Goal: Check status: Check status

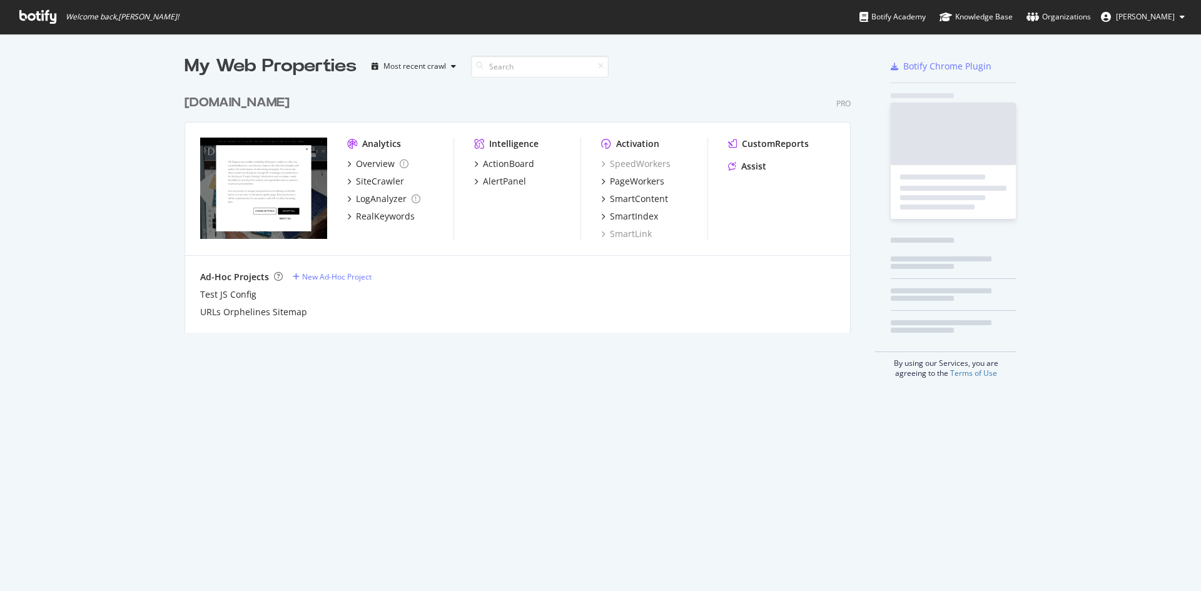
scroll to position [582, 1182]
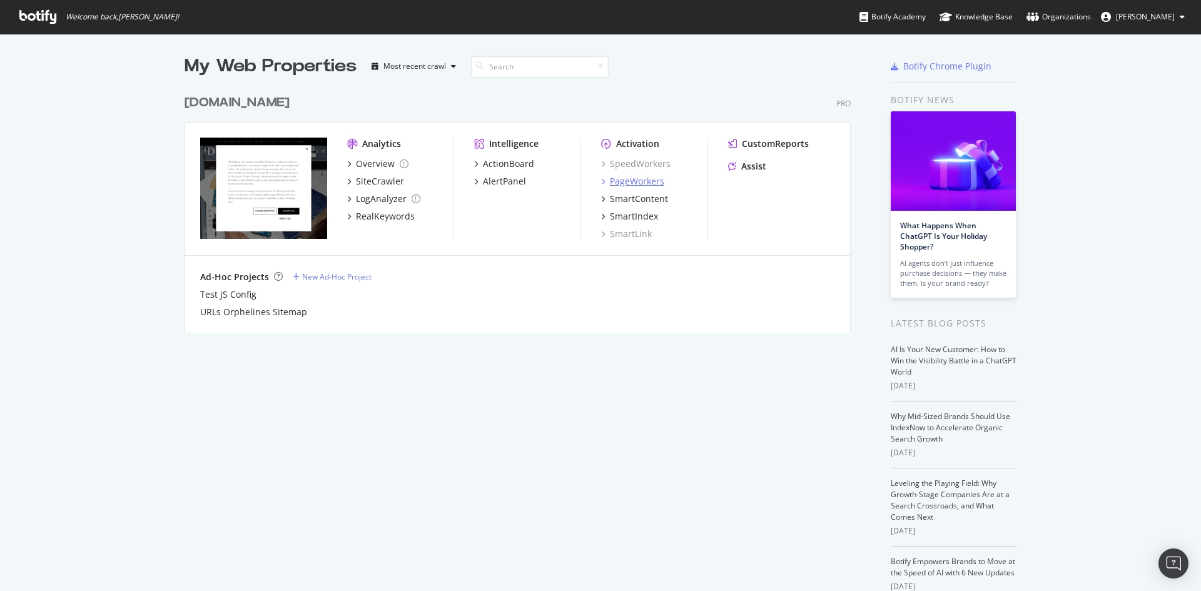
click at [627, 184] on div "PageWorkers" at bounding box center [637, 181] width 54 height 13
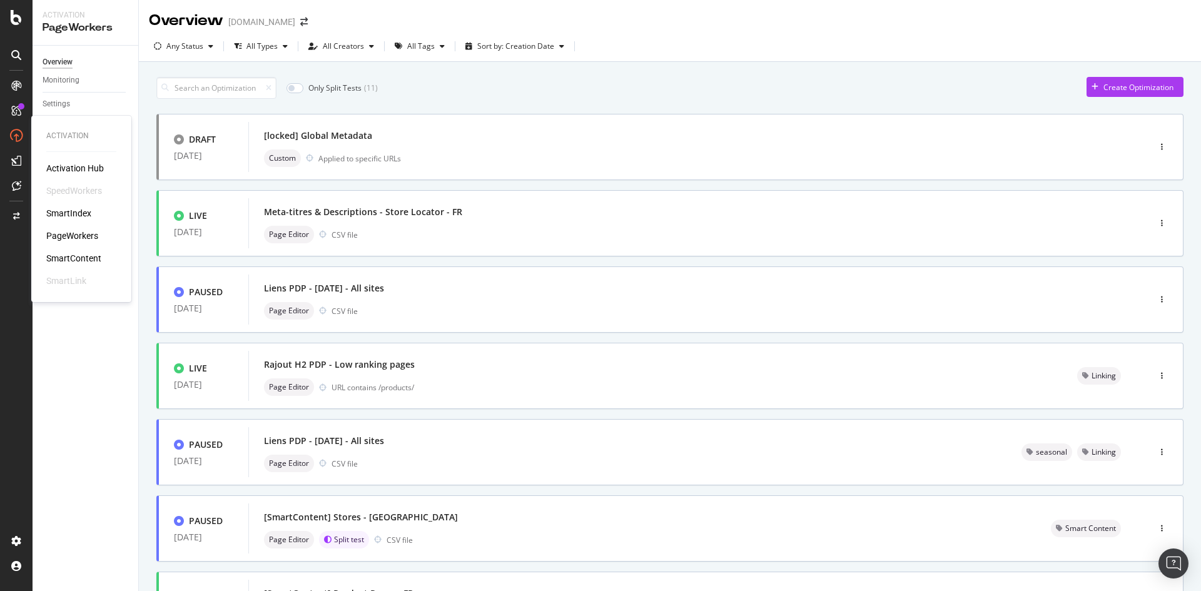
click at [93, 235] on div "PageWorkers" at bounding box center [72, 236] width 52 height 13
click at [80, 236] on div "PageWorkers" at bounding box center [72, 236] width 52 height 13
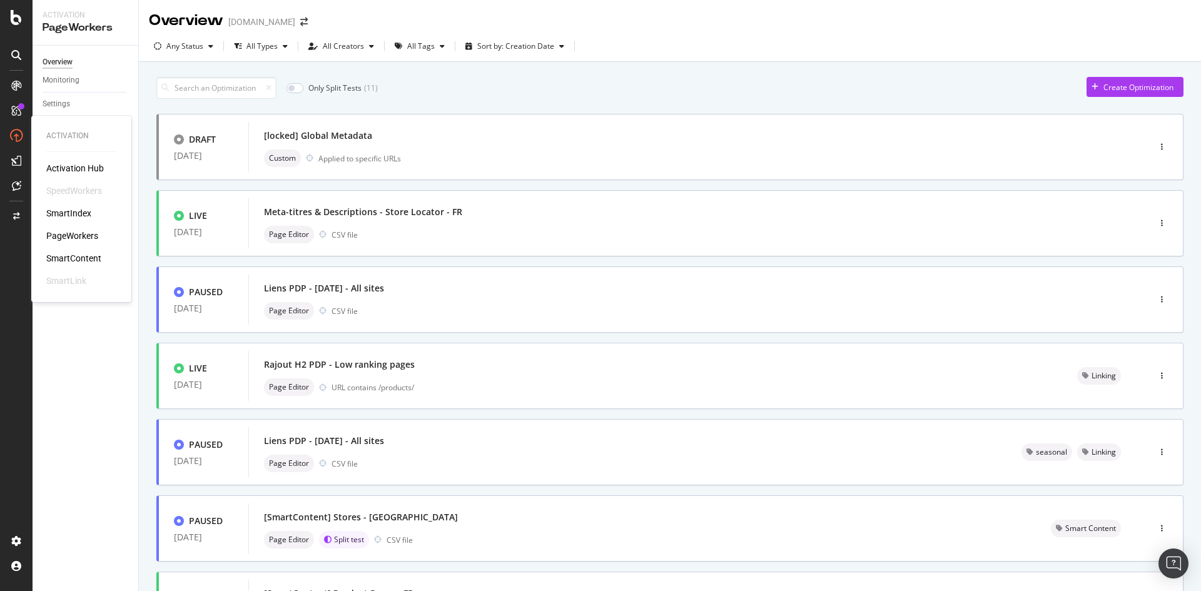
click at [80, 236] on div "PageWorkers" at bounding box center [72, 236] width 52 height 13
click at [151, 171] on div "Only Split Tests ( 11 ) Create Optimization DRAFT 04 Aug. 2025 [locked] Global …" at bounding box center [670, 505] width 1062 height 886
click at [67, 81] on div "Monitoring" at bounding box center [61, 80] width 37 height 13
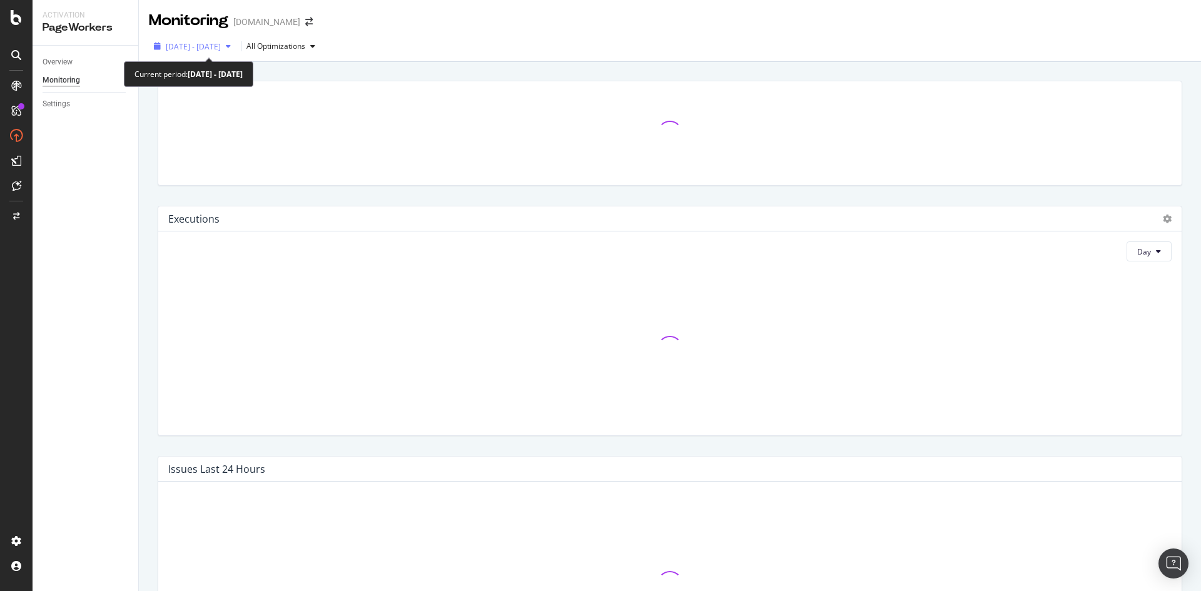
click at [233, 40] on div "2025 Jul. 22nd - Aug. 18th" at bounding box center [192, 46] width 87 height 19
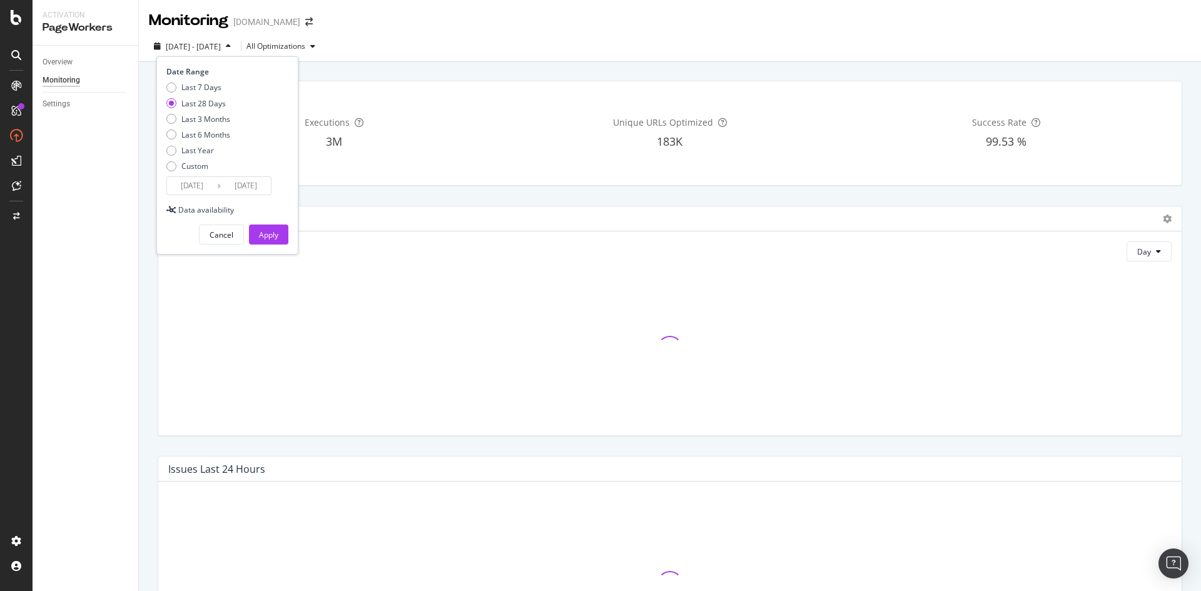
click at [233, 40] on div "2025 Jul. 22nd - Aug. 18th" at bounding box center [192, 46] width 87 height 19
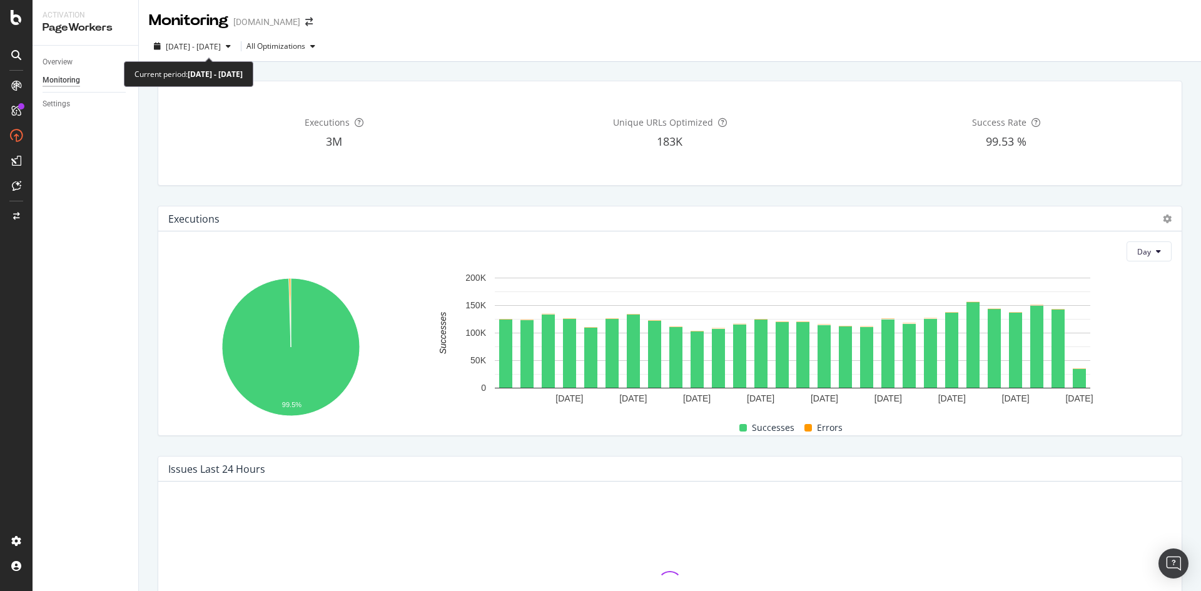
click at [233, 40] on div "2025 Jul. 22nd - Aug. 18th" at bounding box center [192, 46] width 87 height 19
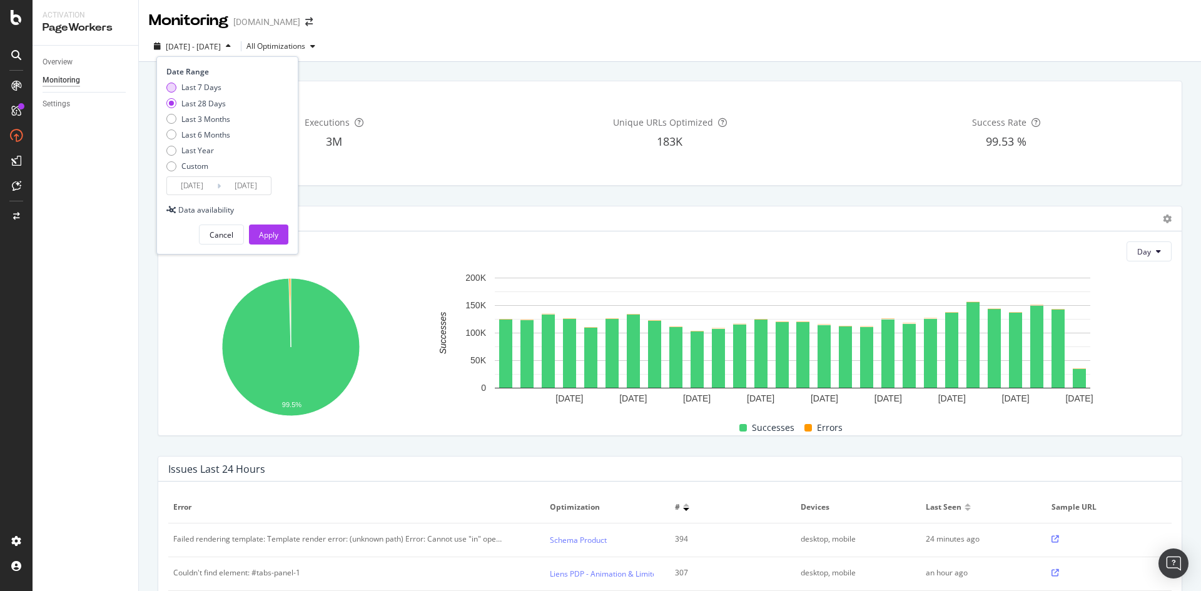
click at [192, 86] on div "Last 7 Days" at bounding box center [201, 87] width 40 height 11
type input "2025/08/12"
click at [267, 235] on div "Apply" at bounding box center [268, 235] width 19 height 11
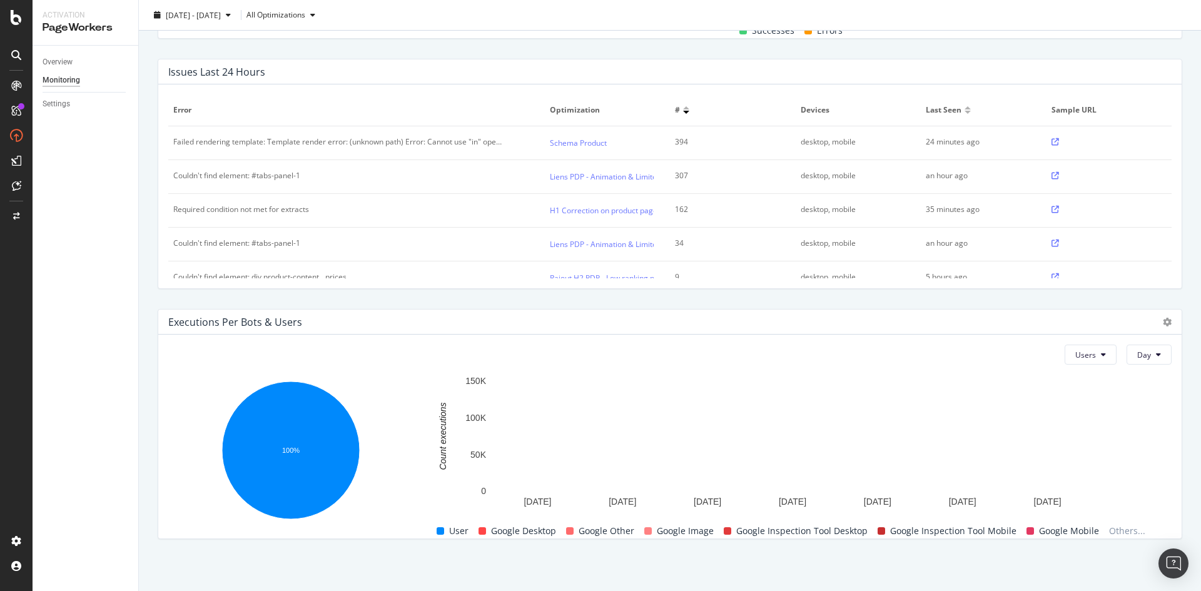
scroll to position [337, 0]
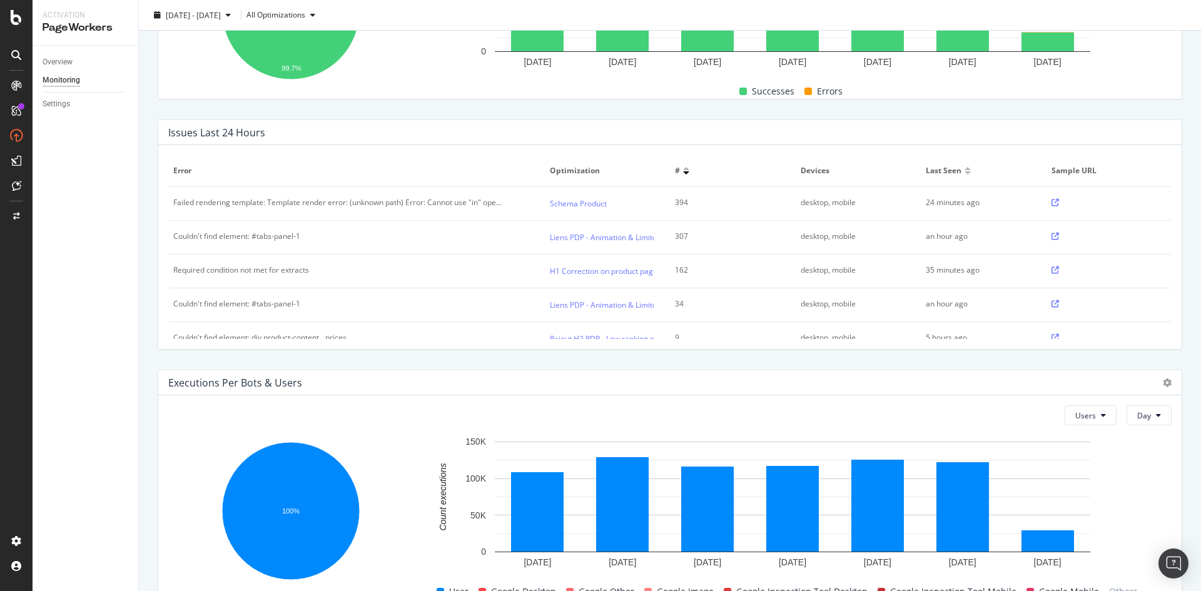
click at [1051, 235] on icon at bounding box center [1055, 237] width 8 height 8
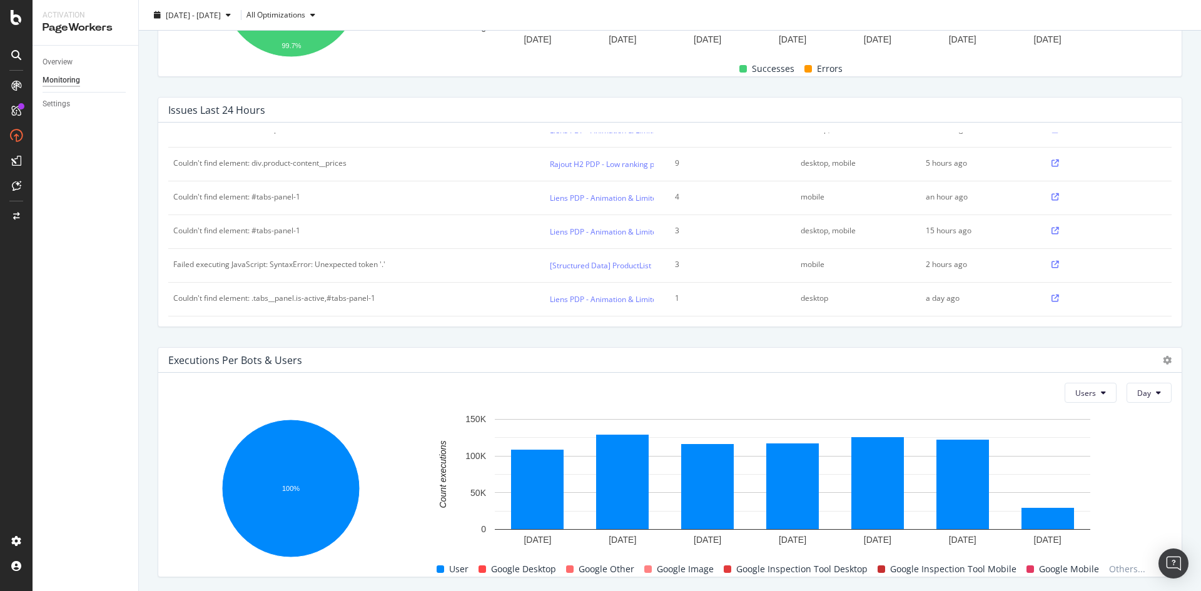
scroll to position [399, 0]
